Goal: Transaction & Acquisition: Purchase product/service

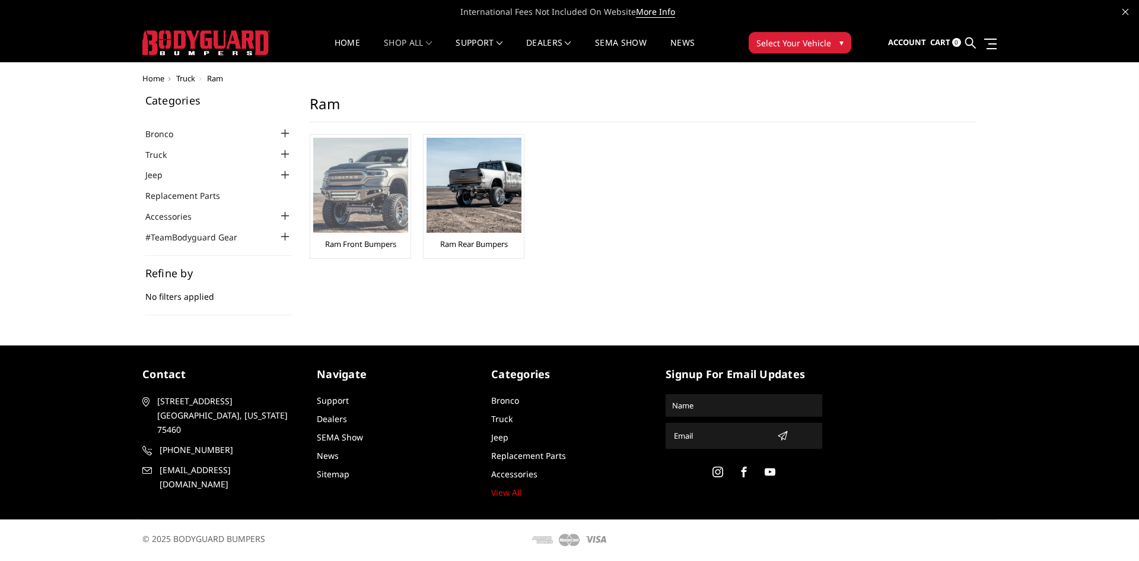
click at [398, 190] on img at bounding box center [360, 185] width 95 height 95
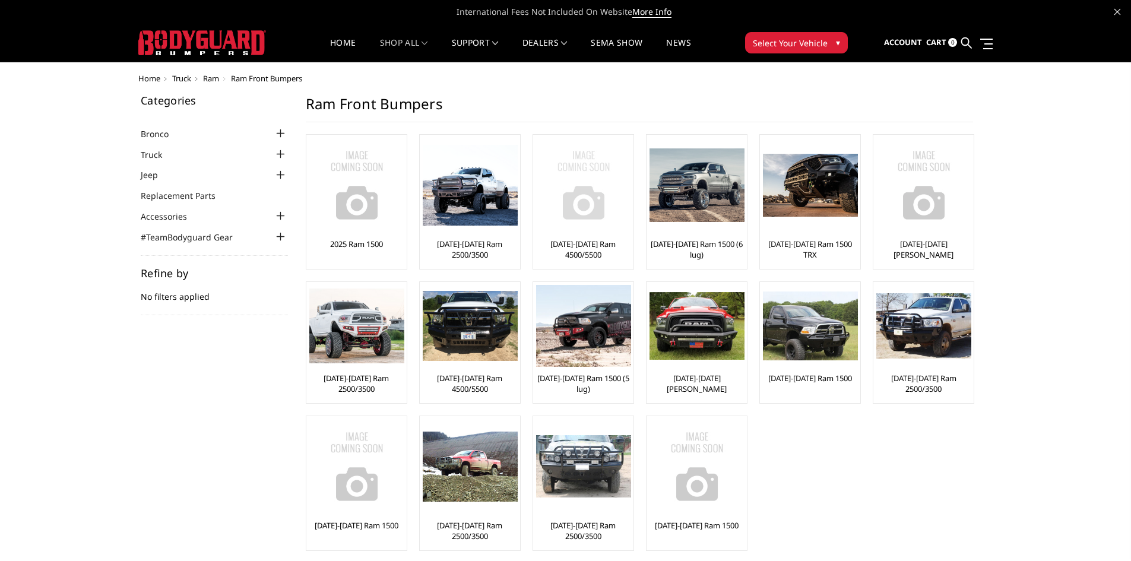
click at [585, 213] on img at bounding box center [583, 185] width 95 height 95
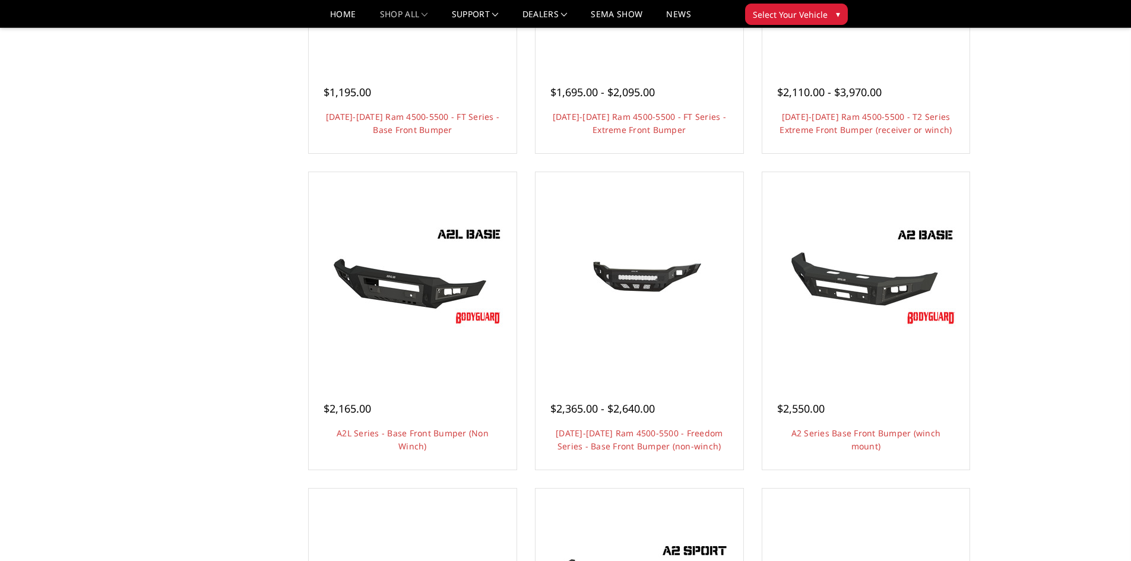
scroll to position [59, 0]
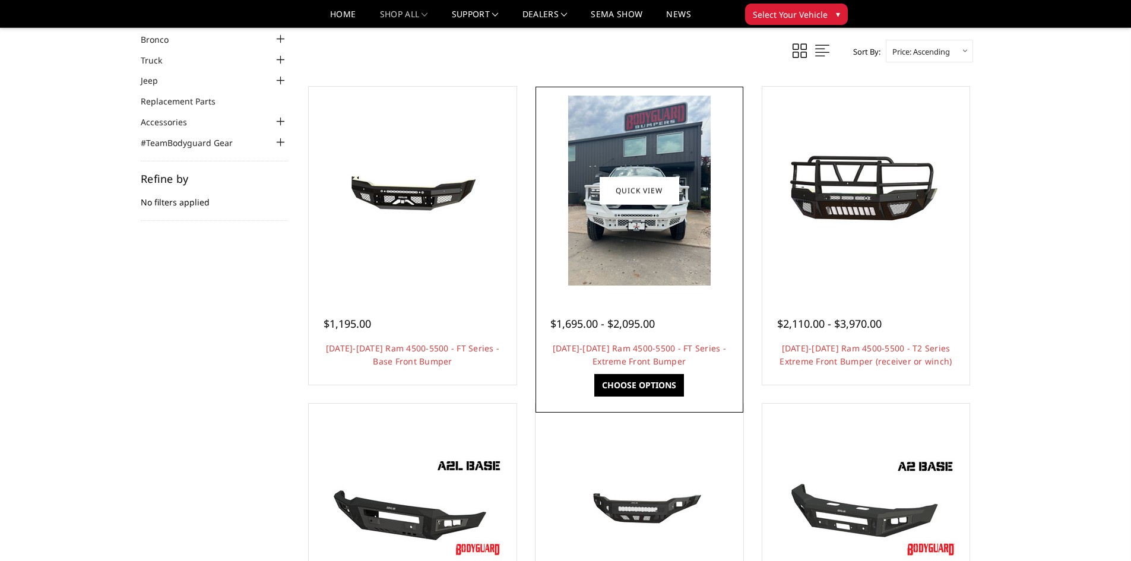
click at [633, 218] on img at bounding box center [639, 191] width 142 height 190
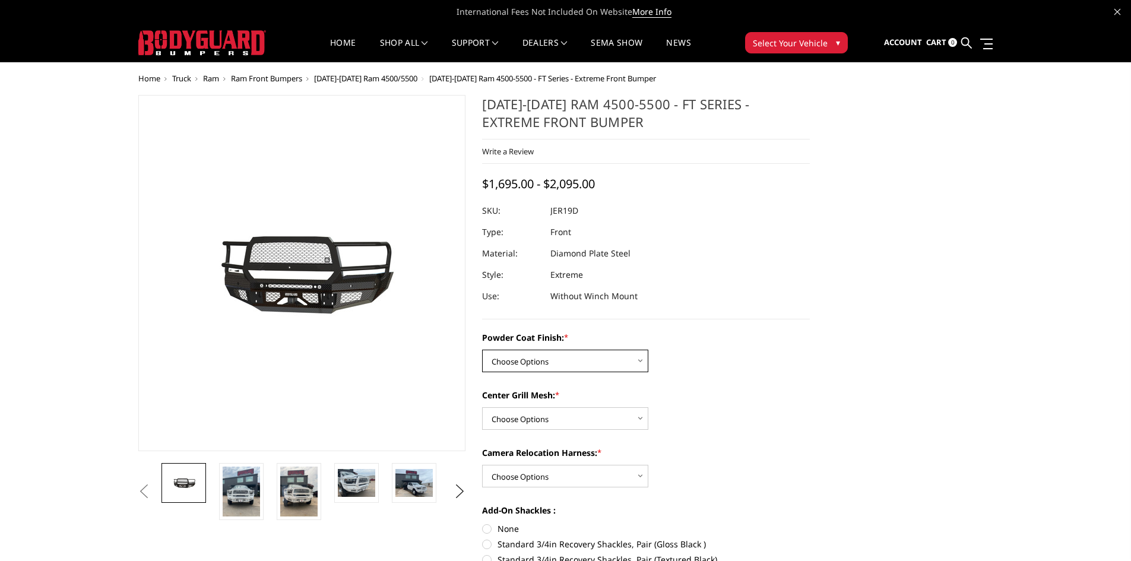
click at [566, 358] on select "Choose Options Bare Metal Gloss Black Powder Coat Textured Black Powder Coat" at bounding box center [565, 361] width 166 height 23
select select "3237"
click at [482, 350] on select "Choose Options Bare Metal Gloss Black Powder Coat Textured Black Powder Coat" at bounding box center [565, 361] width 166 height 23
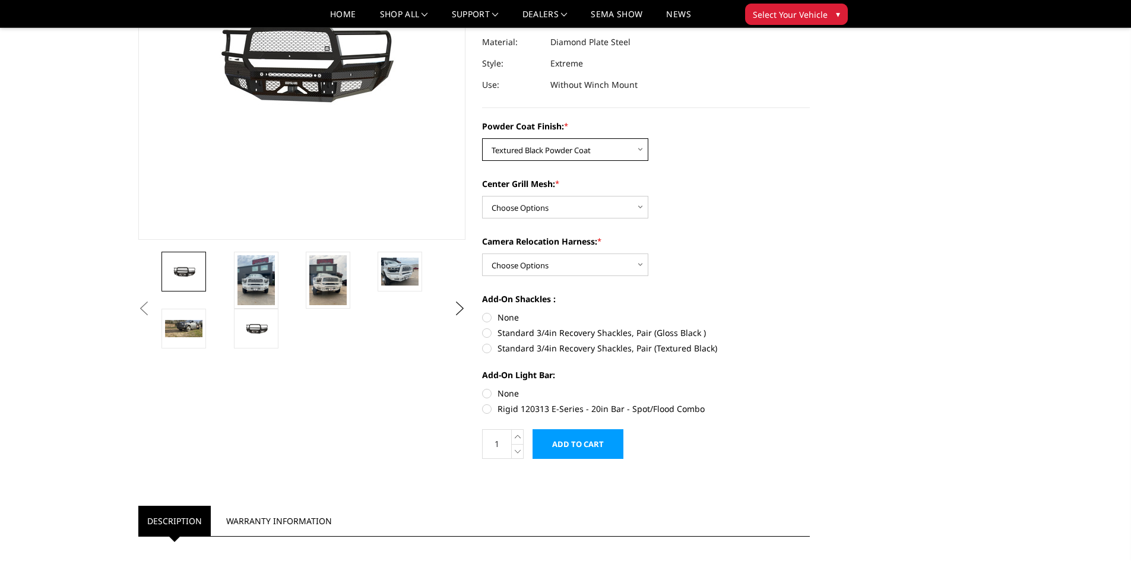
scroll to position [178, 0]
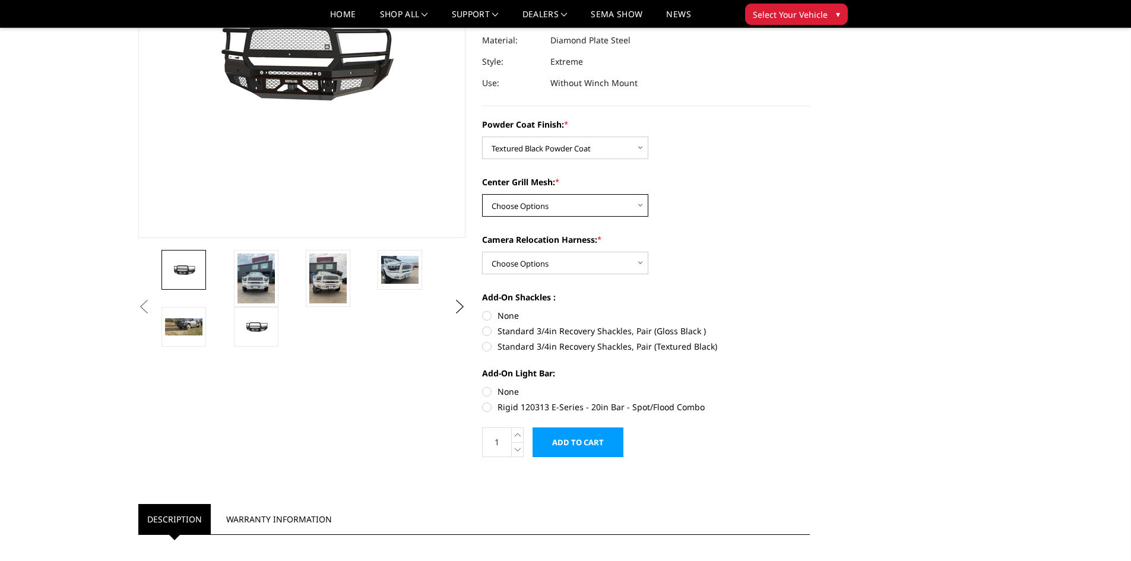
click at [548, 202] on select "Choose Options WITH Expanded Metal in Center Grill WITHOUT Expanded Metal in Ce…" at bounding box center [565, 205] width 166 height 23
select select "3238"
click at [482, 194] on select "Choose Options WITH Expanded Metal in Center Grill WITHOUT Expanded Metal in Ce…" at bounding box center [565, 205] width 166 height 23
click at [548, 269] on select "Choose Options WITH Camera Relocation Harness WITHOUT Camera Relocation Harness" at bounding box center [565, 263] width 166 height 23
select select "3241"
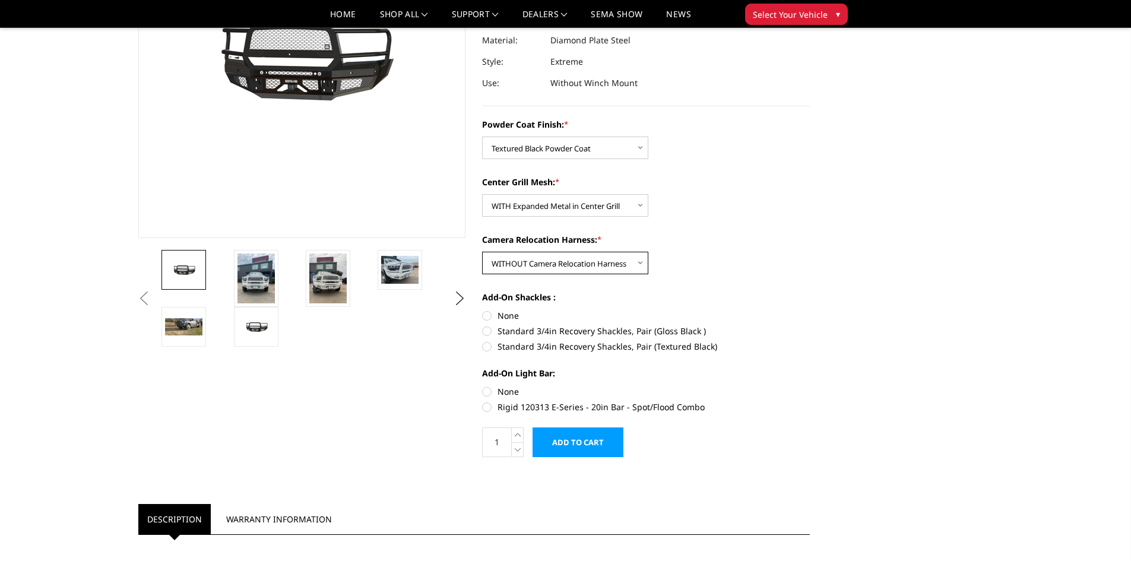
click at [482, 252] on select "Choose Options WITH Camera Relocation Harness WITHOUT Camera Relocation Harness" at bounding box center [565, 263] width 166 height 23
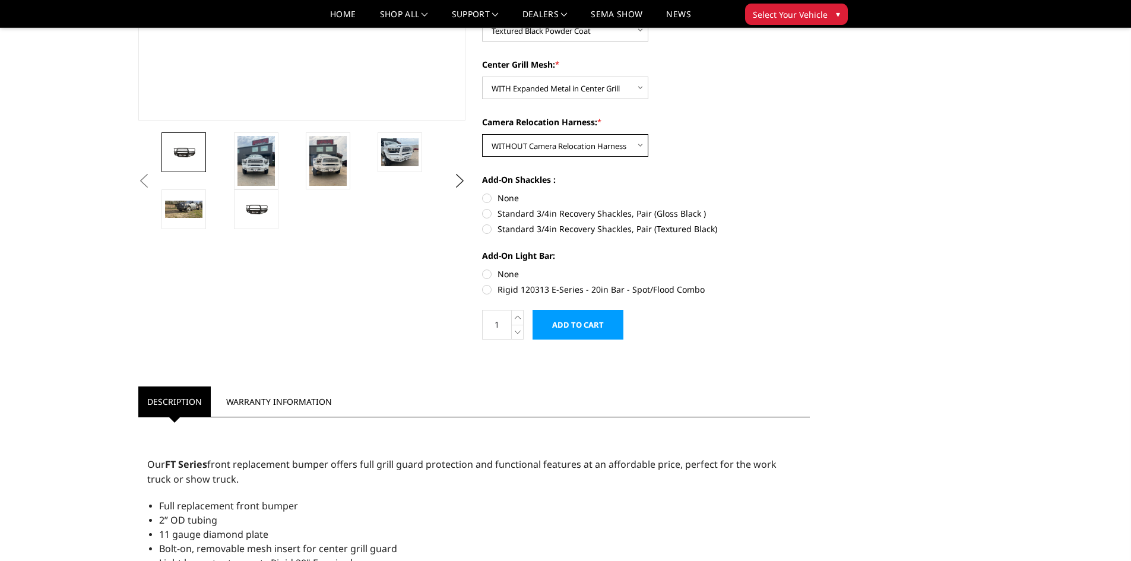
scroll to position [297, 0]
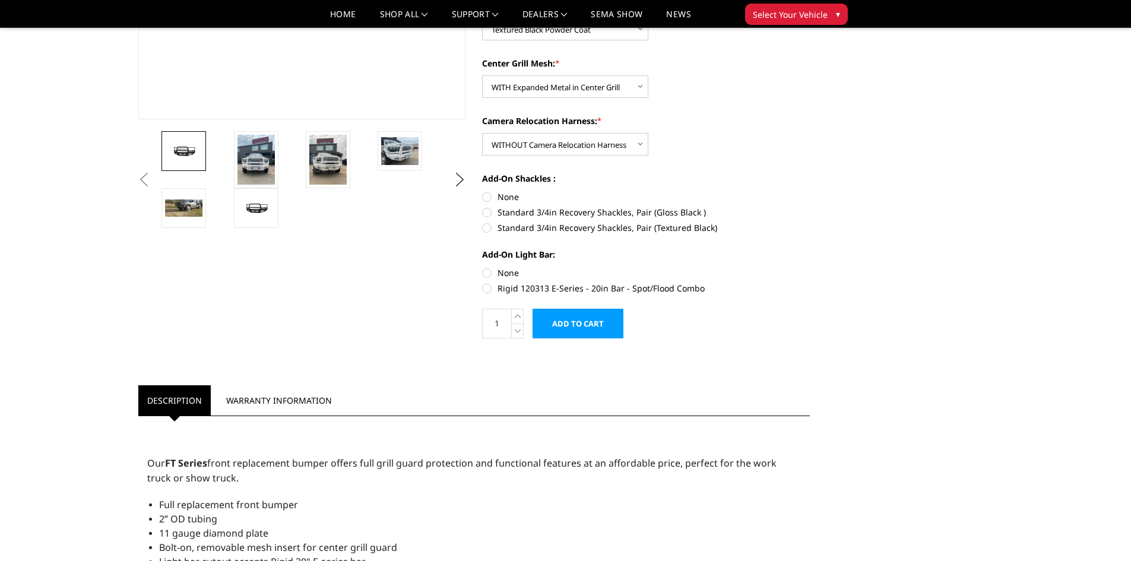
click at [490, 196] on label "None" at bounding box center [646, 197] width 328 height 12
click at [483, 191] on input "None" at bounding box center [482, 191] width 1 height 1
radio input "true"
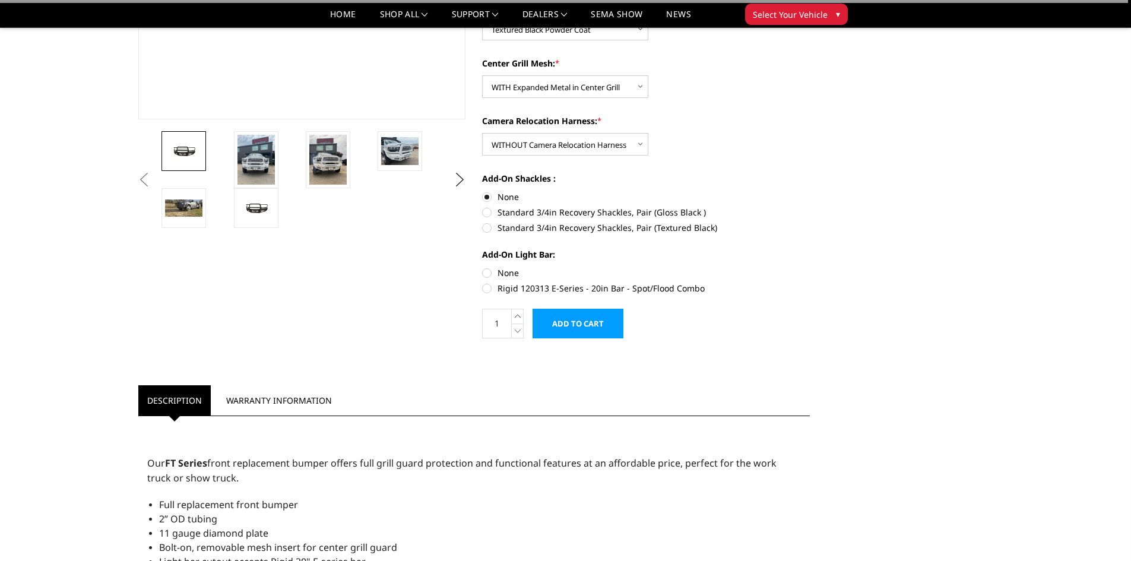
click at [485, 271] on label "None" at bounding box center [646, 272] width 328 height 12
click at [483, 267] on input "None" at bounding box center [482, 266] width 1 height 1
radio input "true"
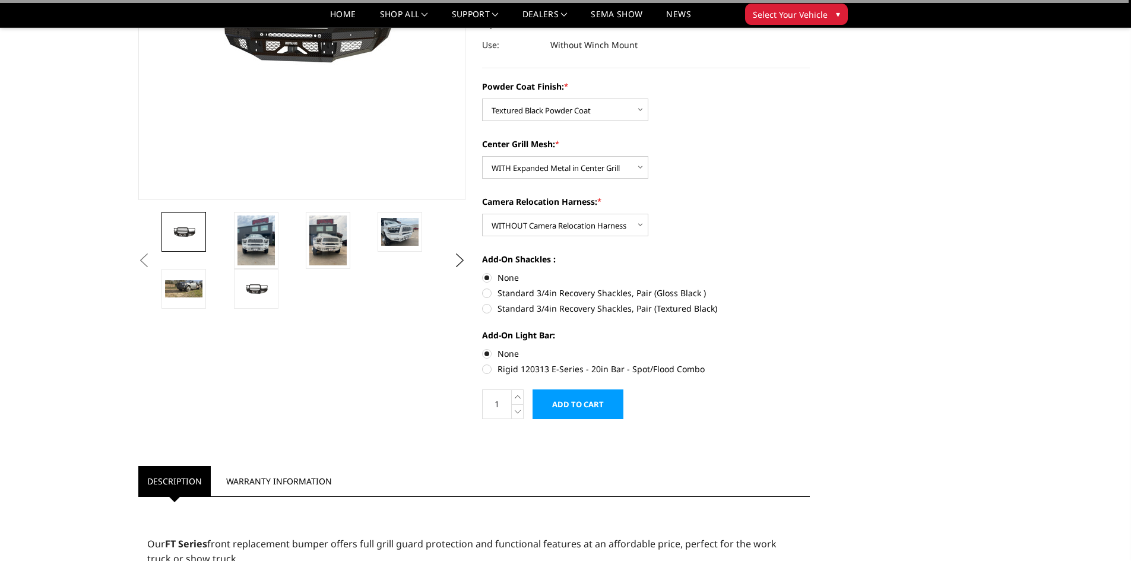
scroll to position [59, 0]
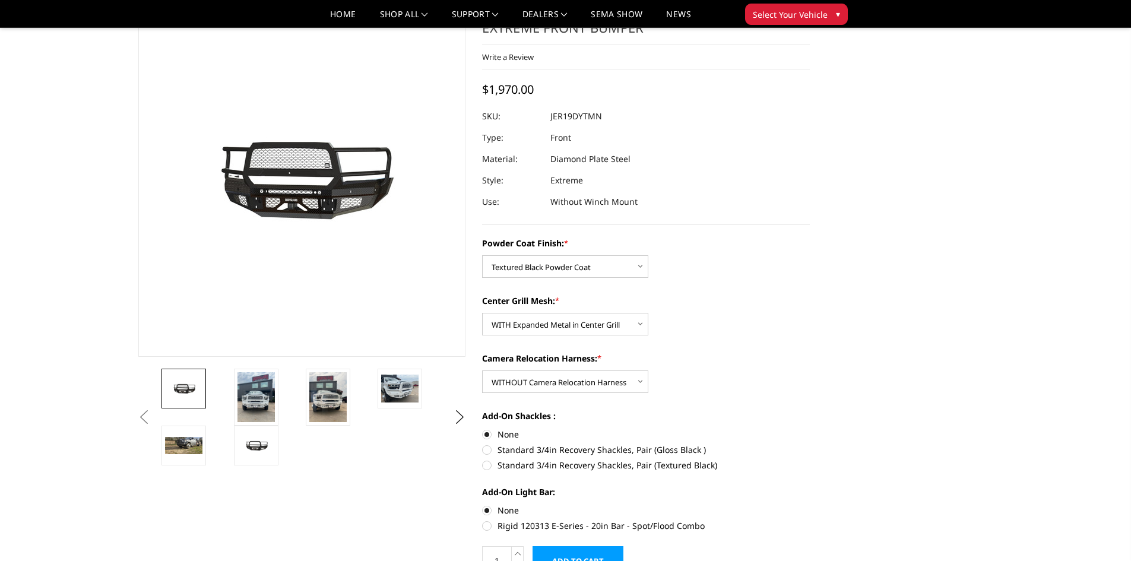
drag, startPoint x: 607, startPoint y: 120, endPoint x: 550, endPoint y: 116, distance: 57.1
click at [550, 116] on div at bounding box center [646, 116] width 328 height 21
drag, startPoint x: 550, startPoint y: 116, endPoint x: 603, endPoint y: 116, distance: 52.8
click at [603, 116] on dl "SKU: JER19DYTMN UPC: Type: Front Material: Diamond Plate Steel Style: Extreme U…" at bounding box center [646, 159] width 328 height 107
copy dl "JER19DYTMN UPC:"
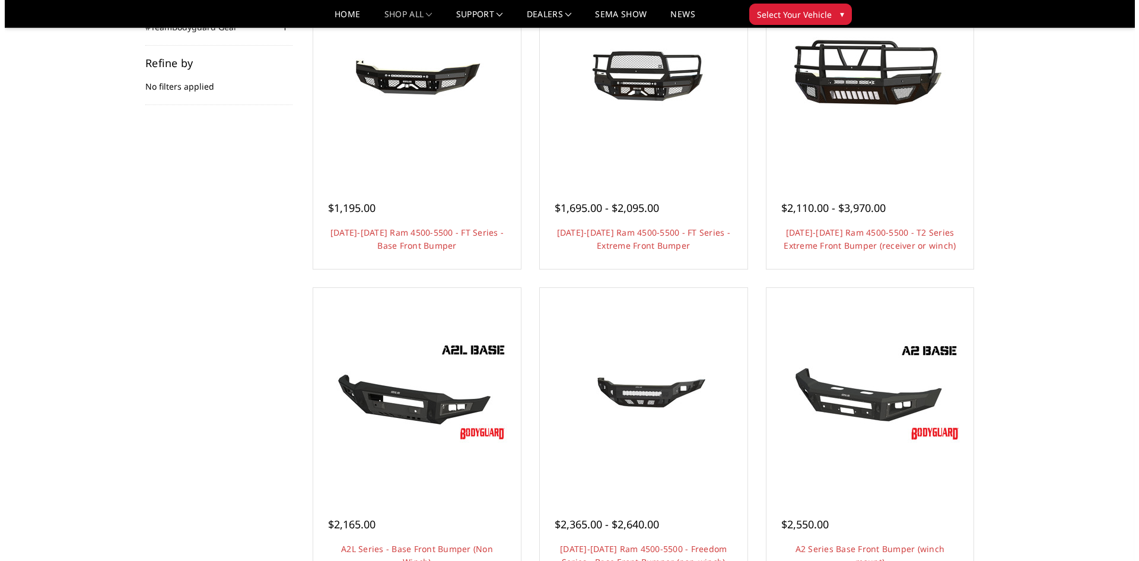
scroll to position [178, 0]
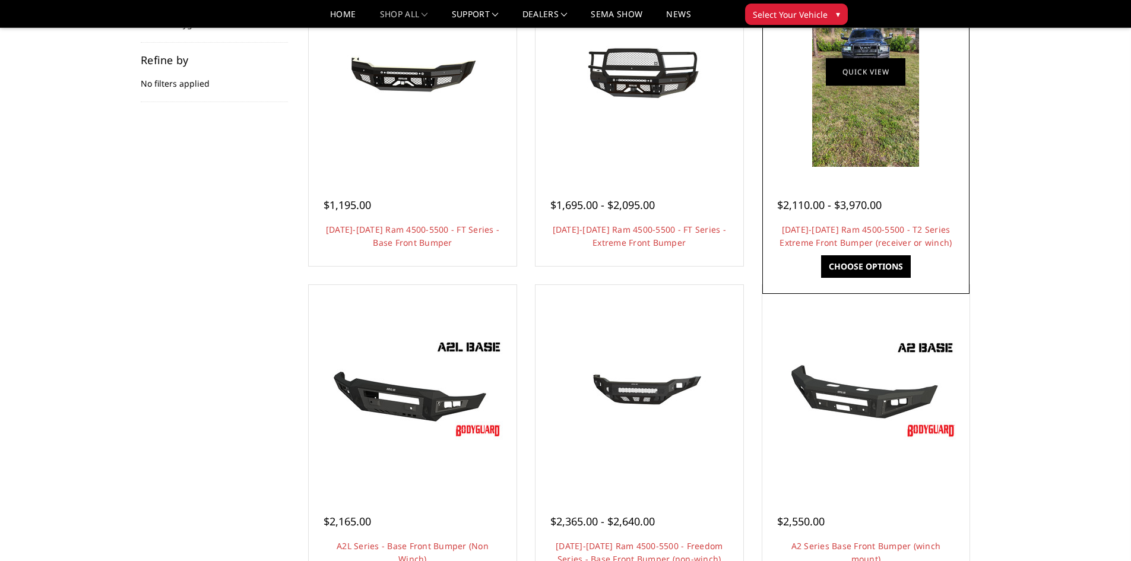
click at [848, 73] on link "Quick view" at bounding box center [866, 72] width 80 height 28
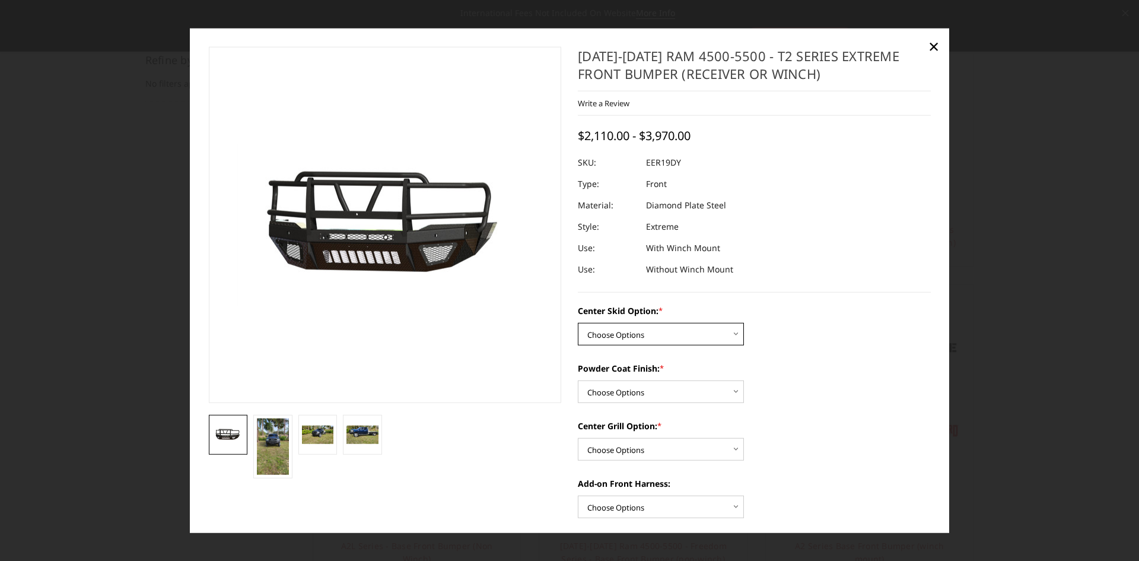
click at [593, 331] on select "Choose Options Standard center skid plate (included) Receiver tube Winch mount …" at bounding box center [661, 334] width 166 height 23
select select "624"
click at [578, 323] on select "Choose Options Standard center skid plate (included) Receiver tube Winch mount …" at bounding box center [661, 334] width 166 height 23
click at [608, 393] on select "Choose Options Bare metal Gloss Black Powder Coat Texture Black Powder Coat" at bounding box center [661, 391] width 166 height 23
select select "667"
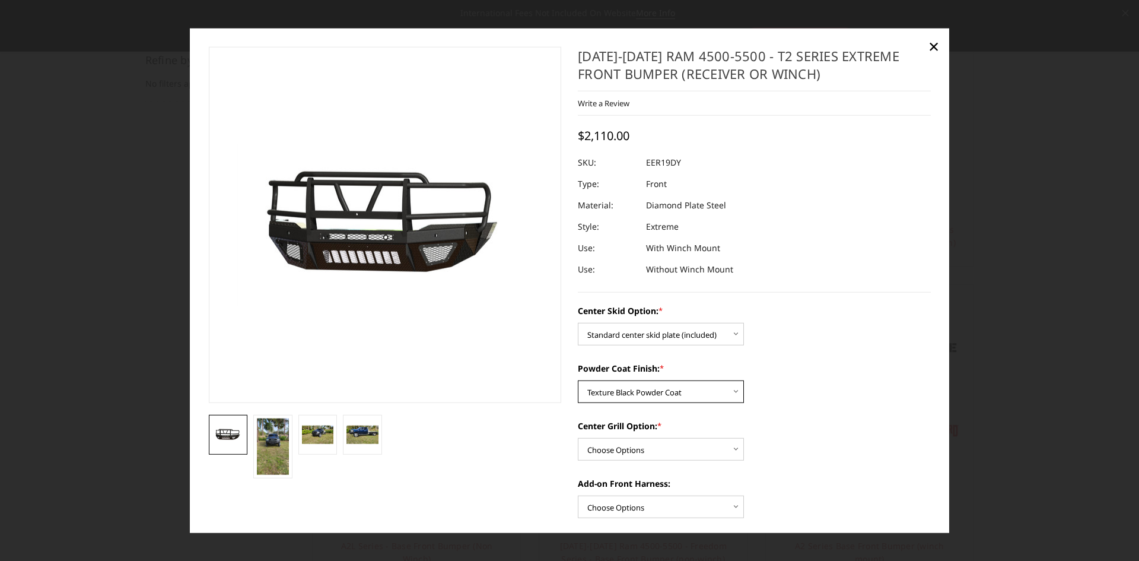
click at [578, 380] on select "Choose Options Bare metal Gloss Black Powder Coat Texture Black Powder Coat" at bounding box center [661, 391] width 166 height 23
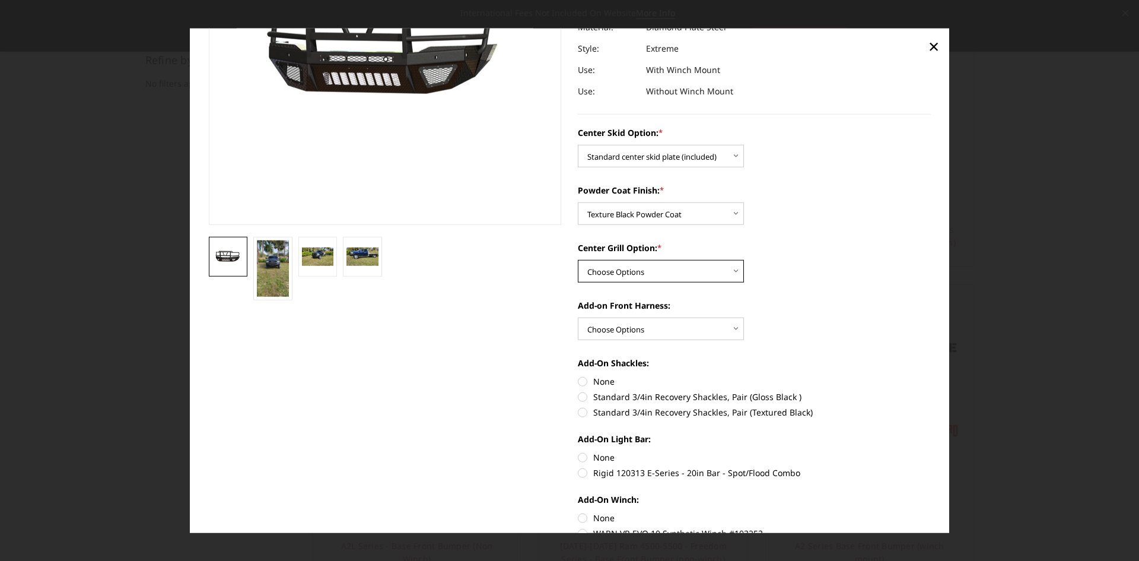
click at [617, 265] on select "Choose Options Add expanded metal in center grill Decline this option" at bounding box center [661, 271] width 166 height 23
select select "1080"
click at [578, 260] on select "Choose Options Add expanded metal in center grill Decline this option" at bounding box center [661, 271] width 166 height 23
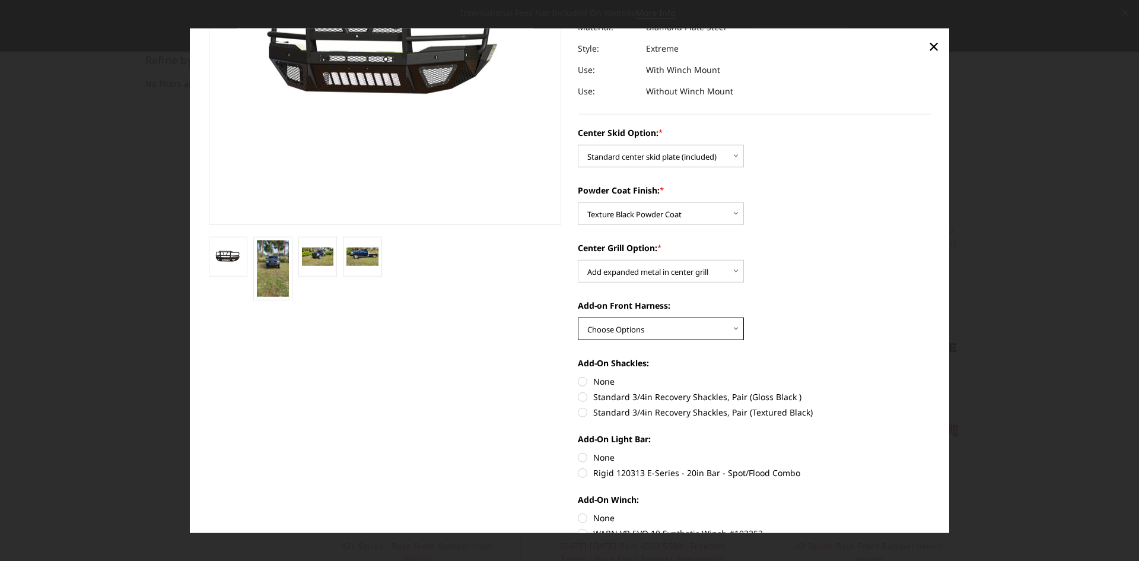
click at [612, 331] on select "Choose Options WITH front camera harness WITHOUT front camera harness" at bounding box center [661, 329] width 166 height 23
select select "1696"
click at [578, 318] on select "Choose Options WITH front camera harness WITHOUT front camera harness" at bounding box center [661, 329] width 166 height 23
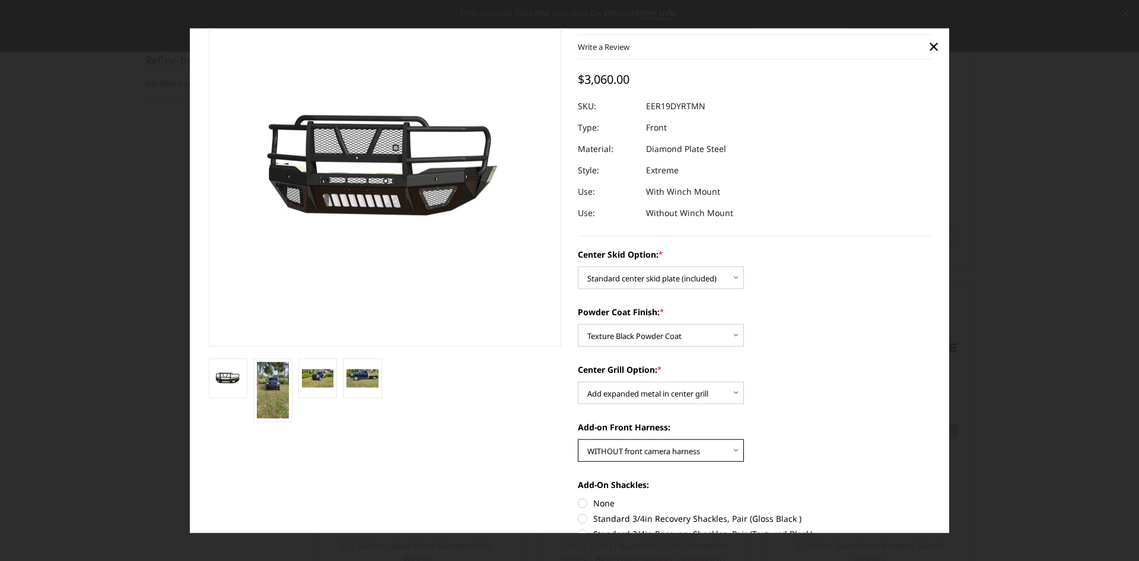
scroll to position [0, 0]
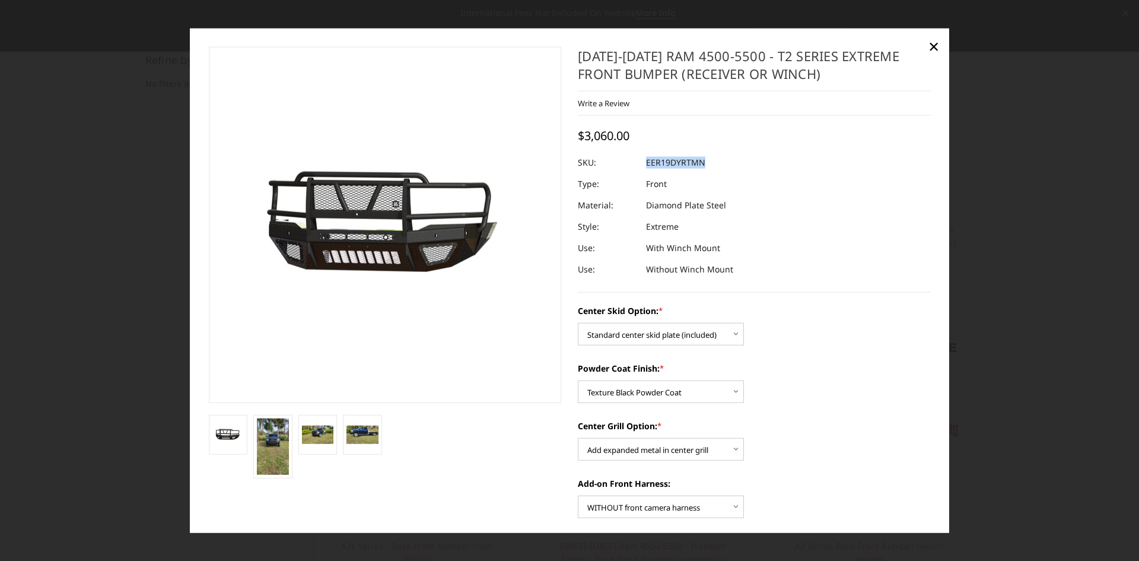
drag, startPoint x: 703, startPoint y: 159, endPoint x: 643, endPoint y: 161, distance: 59.4
click at [643, 161] on dl "SKU: EER19DYRTMN UPC: Type: Front Material: Diamond Plate Steel Style: Extreme …" at bounding box center [754, 216] width 353 height 128
copy dl "EER19DYRTMN UPC:"
click at [273, 441] on img at bounding box center [273, 446] width 32 height 56
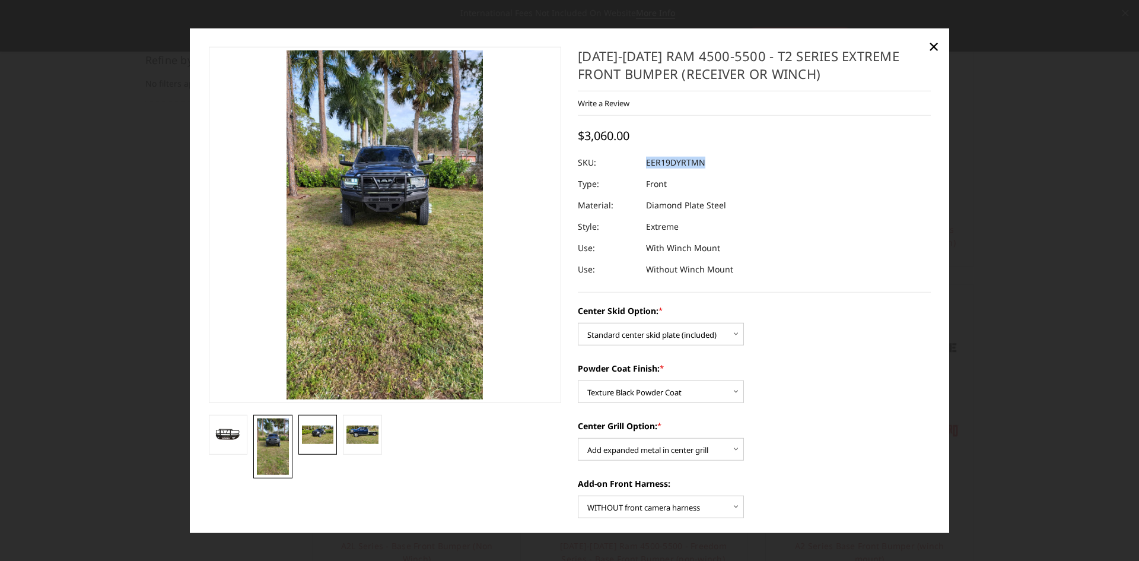
click at [319, 435] on img at bounding box center [318, 435] width 32 height 18
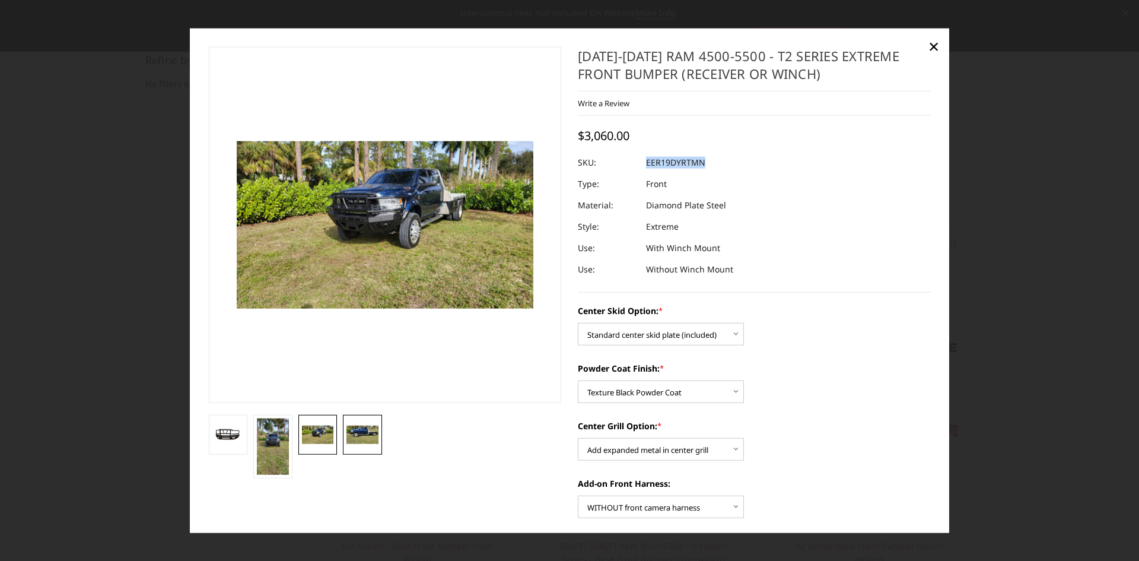
click at [364, 440] on img at bounding box center [363, 435] width 32 height 18
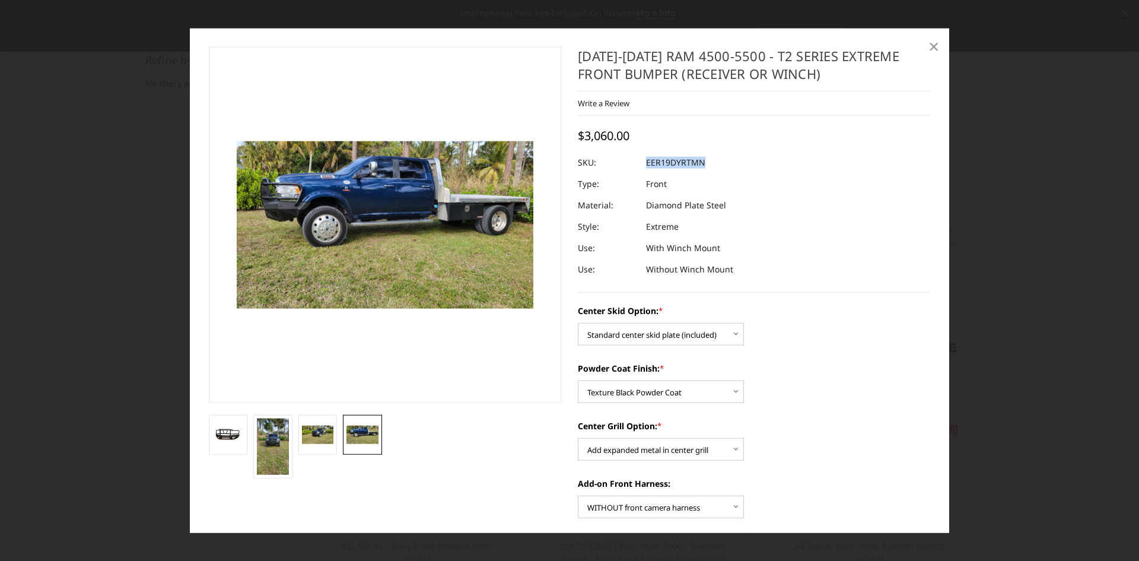
click at [930, 49] on span "×" at bounding box center [934, 46] width 11 height 26
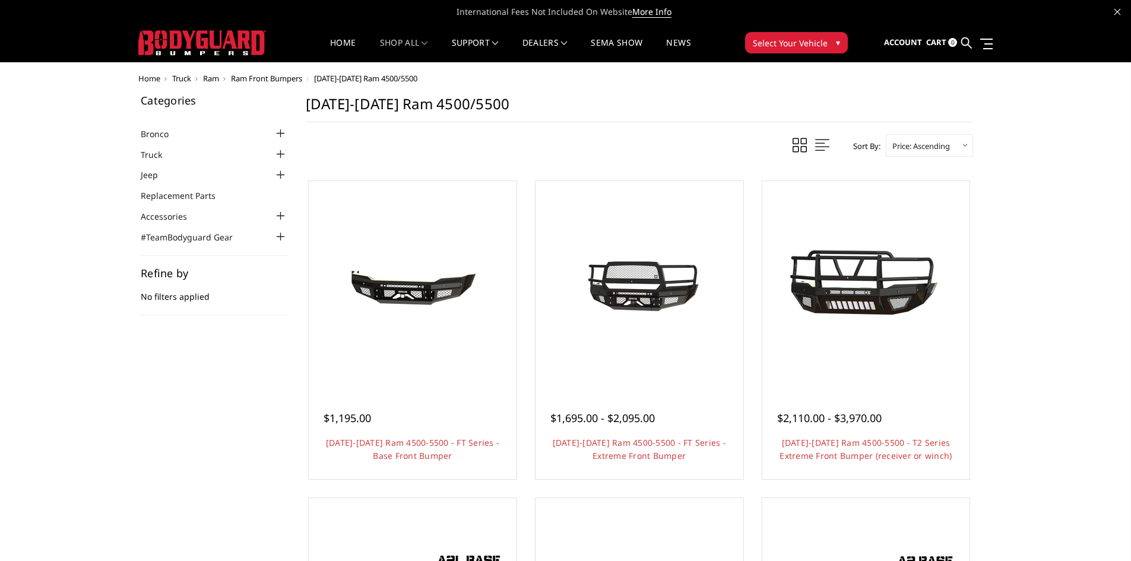
click at [208, 77] on span "Ram" at bounding box center [211, 78] width 16 height 11
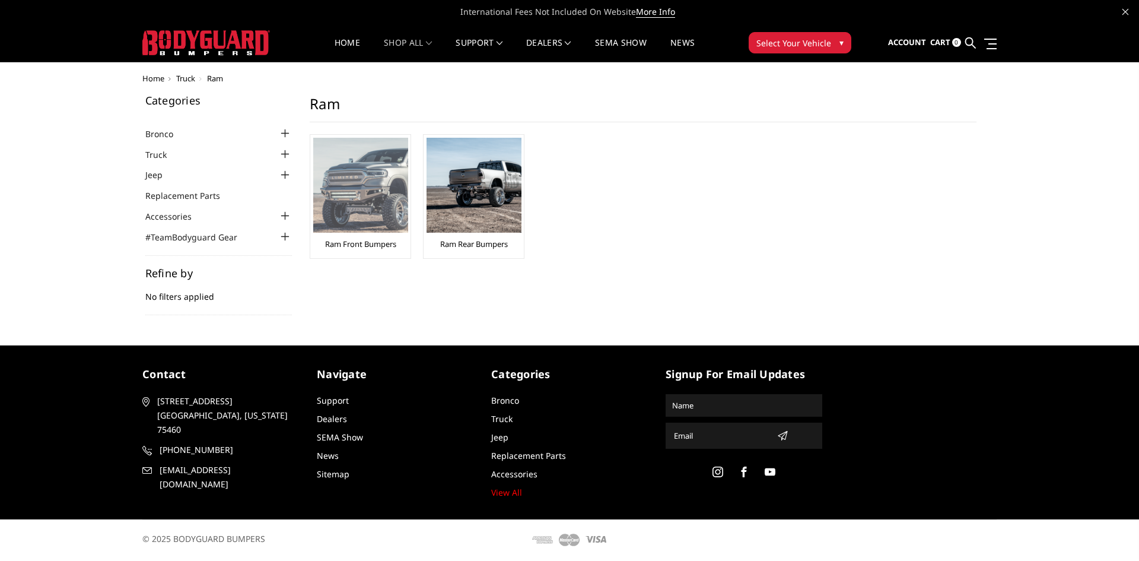
click at [370, 197] on img at bounding box center [360, 185] width 95 height 95
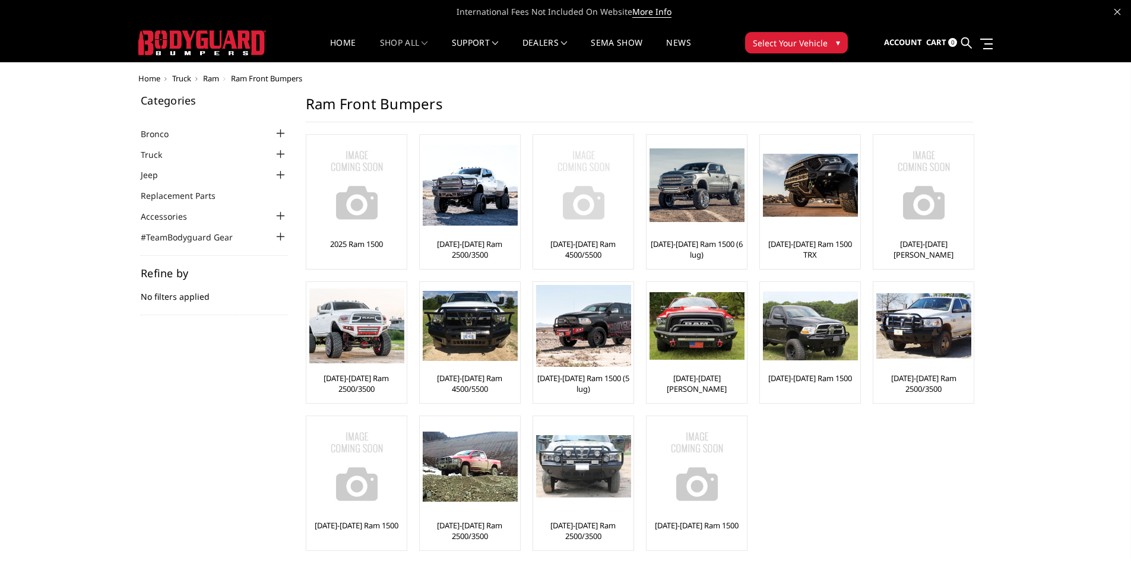
click at [591, 243] on link "[DATE]-[DATE] Ram 4500/5500" at bounding box center [583, 249] width 94 height 21
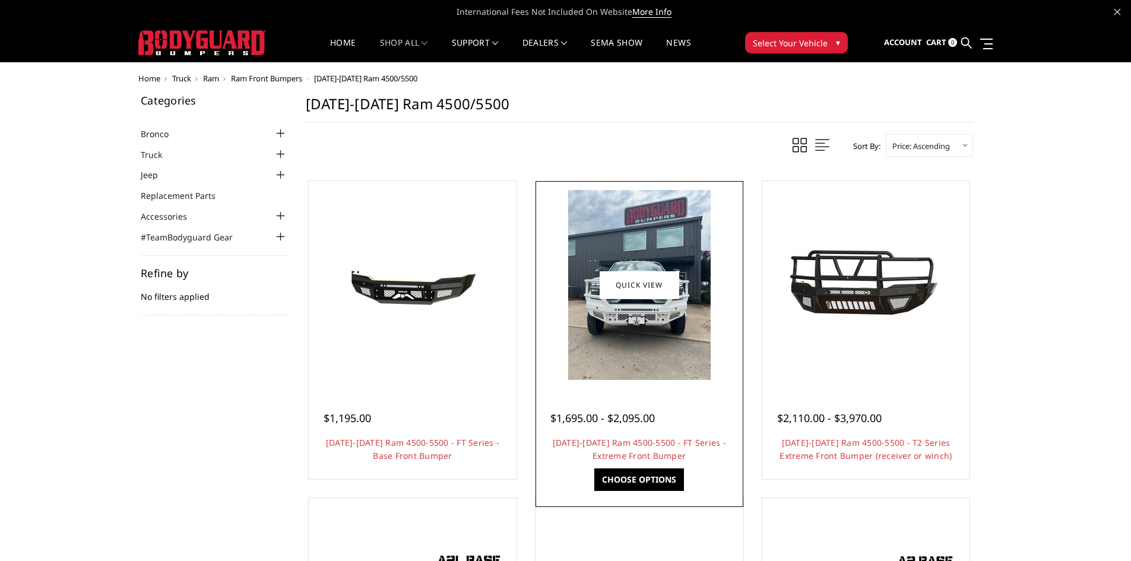
click at [655, 333] on img at bounding box center [639, 285] width 142 height 190
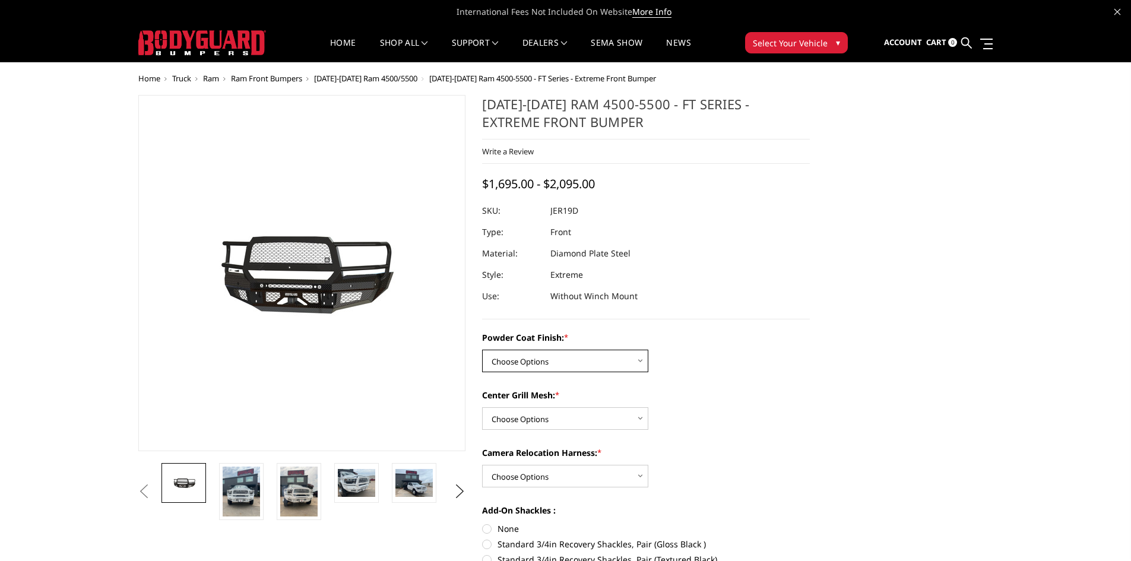
click at [504, 369] on select "Choose Options Bare Metal Gloss Black Powder Coat Textured Black Powder Coat" at bounding box center [565, 361] width 166 height 23
select select "3237"
click at [482, 350] on select "Choose Options Bare Metal Gloss Black Powder Coat Textured Black Powder Coat" at bounding box center [565, 361] width 166 height 23
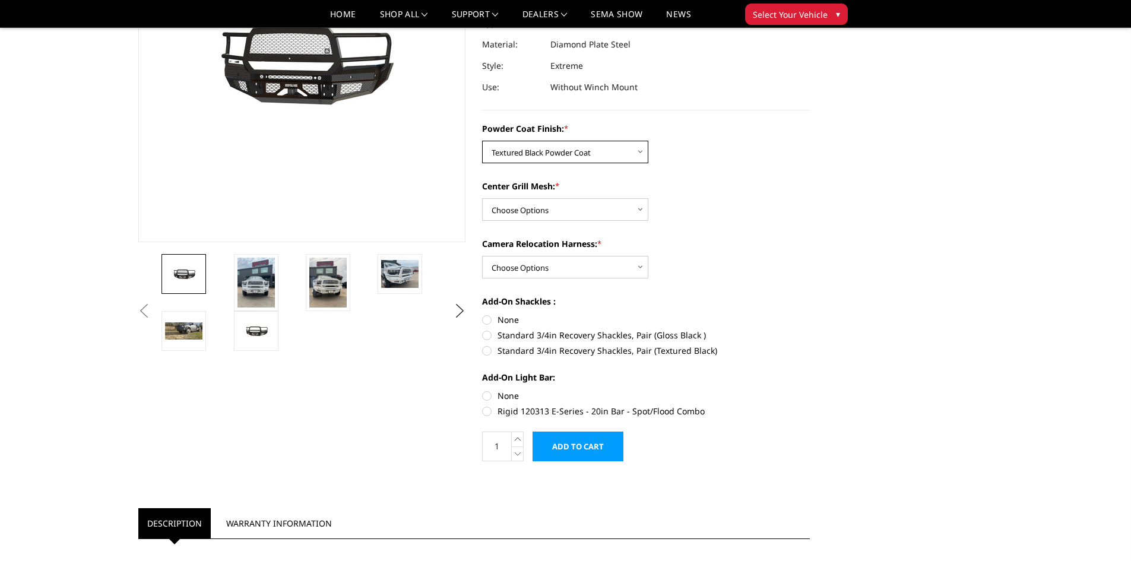
scroll to position [178, 0]
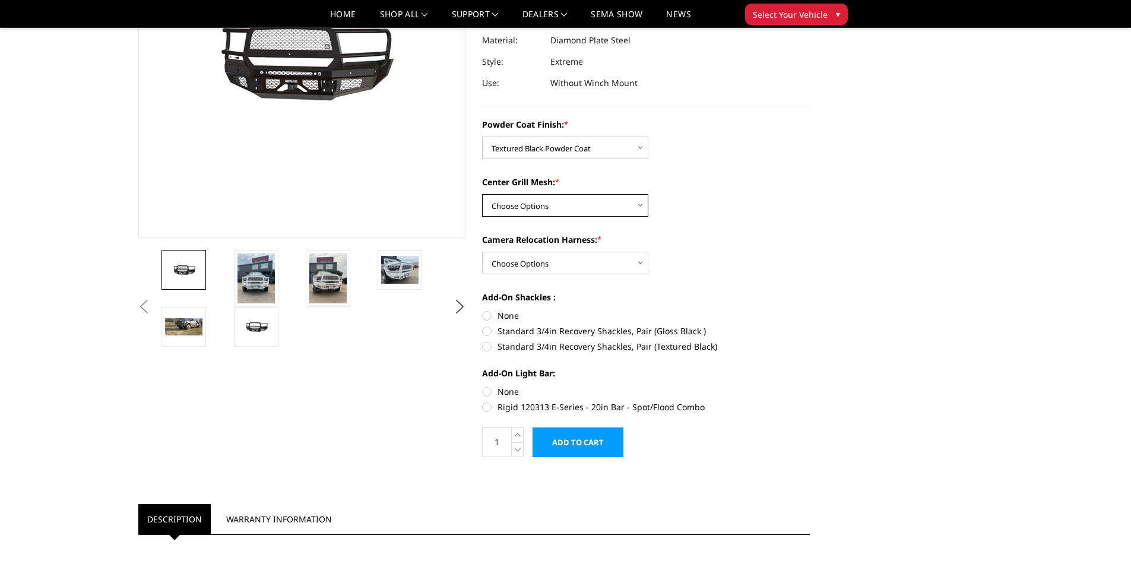
click at [539, 206] on select "Choose Options WITH Expanded Metal in Center Grill WITHOUT Expanded Metal in Ce…" at bounding box center [565, 205] width 166 height 23
select select "3238"
click at [482, 194] on select "Choose Options WITH Expanded Metal in Center Grill WITHOUT Expanded Metal in Ce…" at bounding box center [565, 205] width 166 height 23
click at [524, 265] on select "Choose Options WITH Camera Relocation Harness WITHOUT Camera Relocation Harness" at bounding box center [565, 263] width 166 height 23
select select "3241"
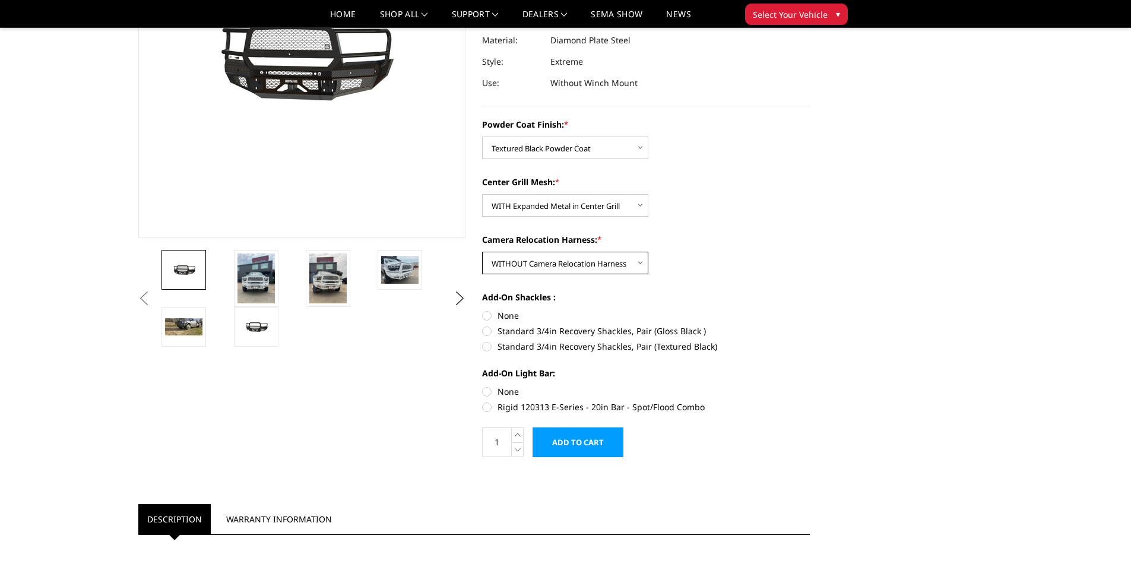
click at [482, 252] on select "Choose Options WITH Camera Relocation Harness WITHOUT Camera Relocation Harness" at bounding box center [565, 263] width 166 height 23
click at [490, 315] on label "None" at bounding box center [646, 315] width 328 height 12
click at [483, 310] on input "None" at bounding box center [482, 309] width 1 height 1
radio input "true"
click at [488, 392] on label "None" at bounding box center [646, 391] width 328 height 12
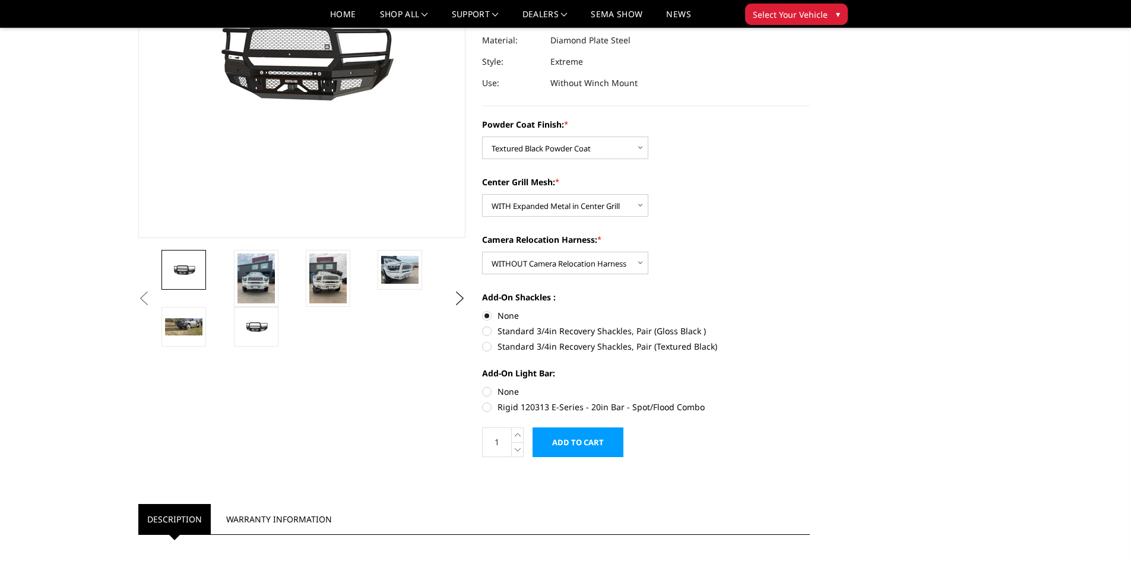
click at [483, 386] on input "None" at bounding box center [482, 385] width 1 height 1
radio input "true"
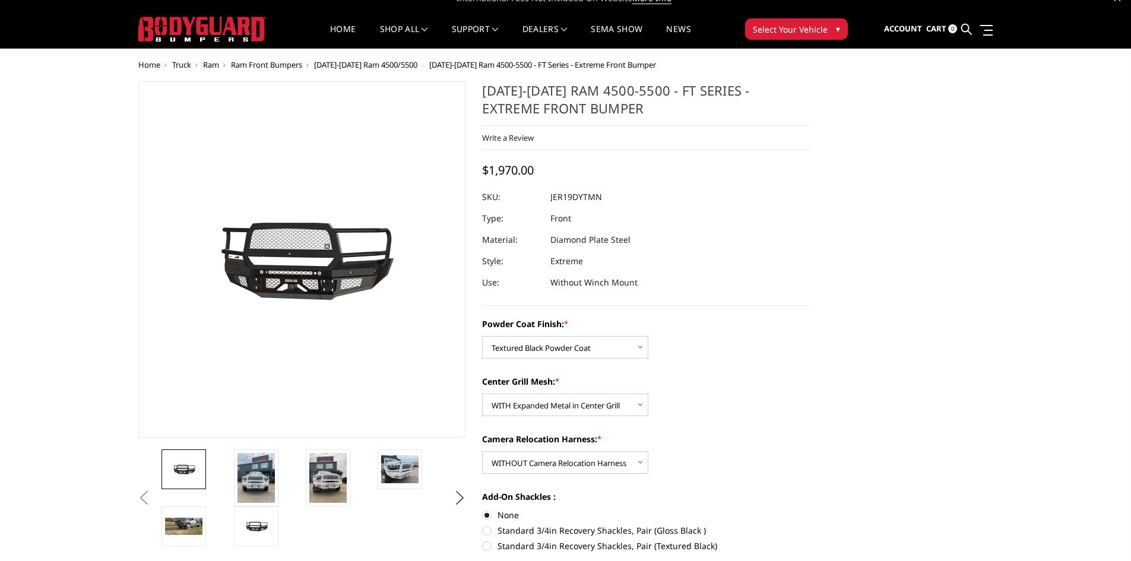
scroll to position [0, 0]
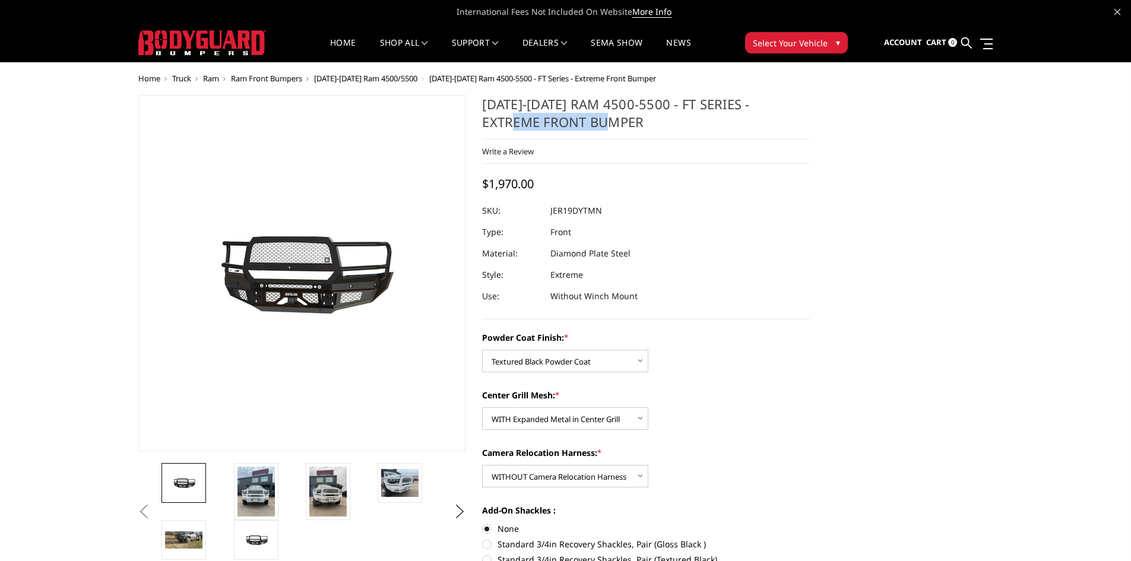
drag, startPoint x: 589, startPoint y: 125, endPoint x: 481, endPoint y: 119, distance: 108.2
click at [481, 119] on section "[DATE]-[DATE] Ram 4500-5500 - FT Series - Extreme Front Bumper Write a Review W…" at bounding box center [646, 389] width 344 height 588
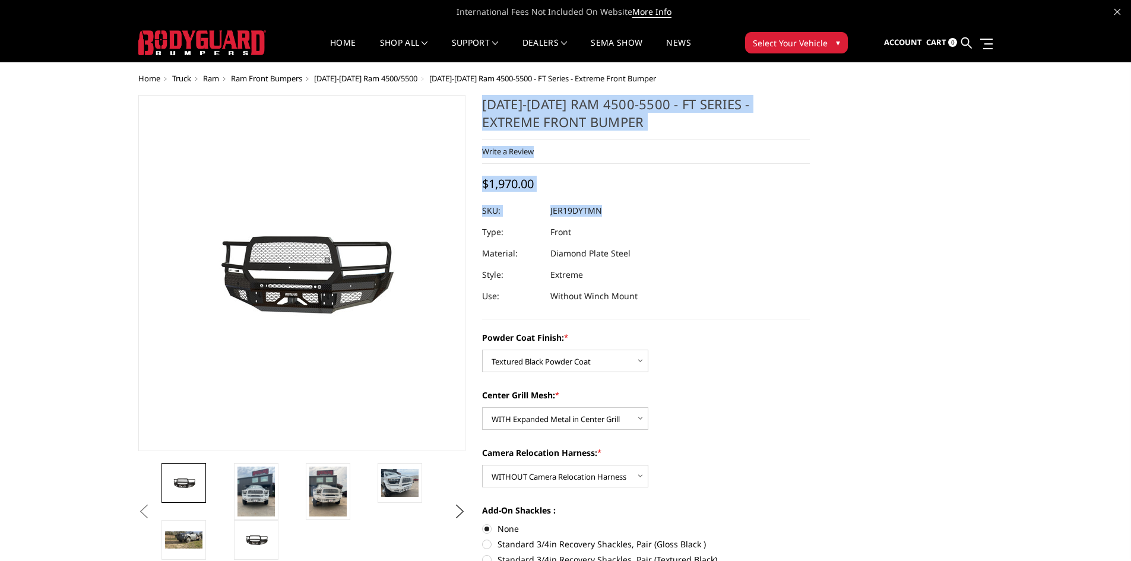
drag, startPoint x: 604, startPoint y: 206, endPoint x: 480, endPoint y: 106, distance: 160.0
click at [480, 106] on section "[DATE]-[DATE] Ram 4500-5500 - FT Series - Extreme Front Bumper Write a Review W…" at bounding box center [646, 389] width 344 height 588
copy div "[DATE]-[DATE] Ram 4500-5500 - FT Series - Extreme Front Bumper Write a Review W…"
drag, startPoint x: 689, startPoint y: 245, endPoint x: 720, endPoint y: 251, distance: 32.0
click at [690, 245] on dl "SKU: JER19DYTMN UPC: Type: Front Material: Diamond Plate Steel Style: Extreme U…" at bounding box center [646, 253] width 328 height 107
